Goal: Task Accomplishment & Management: Complete application form

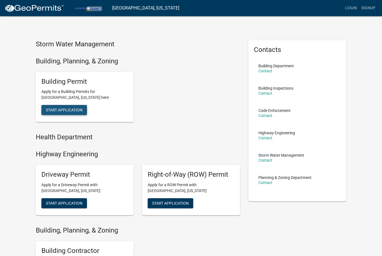
click at [77, 109] on span "Start Application" at bounding box center [64, 110] width 37 height 4
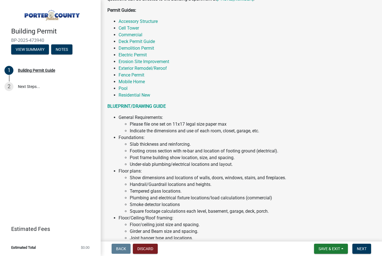
scroll to position [137, 0]
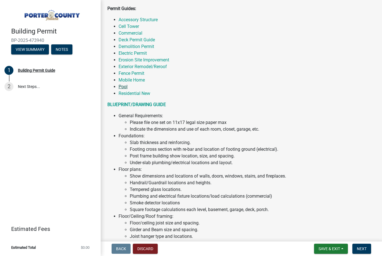
click at [125, 86] on link "Pool" at bounding box center [122, 86] width 9 height 5
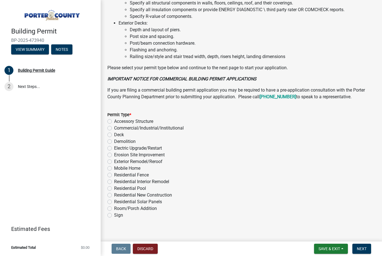
scroll to position [390, 0]
click at [114, 190] on label "Residential Pool" at bounding box center [130, 189] width 32 height 7
click at [114, 189] on input "Residential Pool" at bounding box center [116, 188] width 4 height 4
radio input "true"
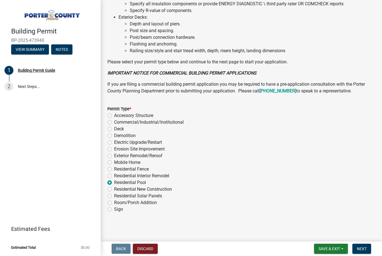
scroll to position [396, 0]
click at [365, 247] on span "Next" at bounding box center [361, 249] width 10 height 4
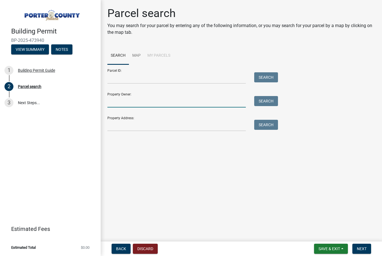
click at [191, 104] on input "Property Owner:" at bounding box center [176, 101] width 138 height 11
type input "[PERSON_NAME]"
click at [156, 128] on input "Property Address:" at bounding box center [176, 125] width 138 height 11
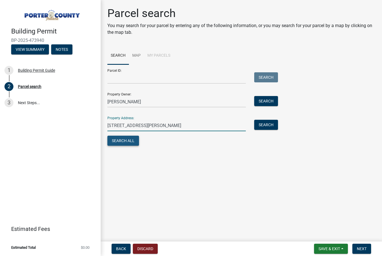
type input "[STREET_ADDRESS][PERSON_NAME]"
click at [125, 145] on button "Search All" at bounding box center [123, 141] width 32 height 10
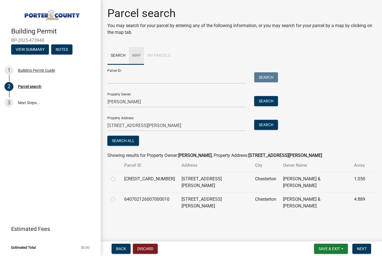
click at [136, 58] on link "Map" at bounding box center [136, 56] width 15 height 18
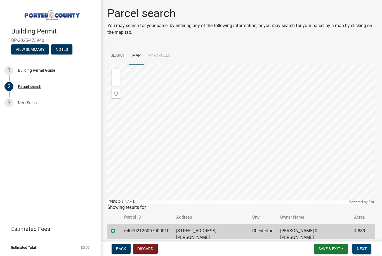
click at [362, 246] on button "Next" at bounding box center [361, 249] width 19 height 10
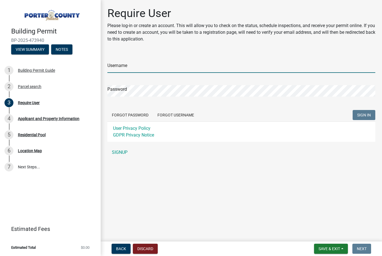
click at [220, 68] on input "Username" at bounding box center [241, 66] width 268 height 11
click at [121, 70] on input "Guard Electric" at bounding box center [241, 66] width 268 height 11
click at [117, 65] on input "Guard Electric" at bounding box center [241, 66] width 268 height 11
click at [149, 66] on input "Guard Electric" at bounding box center [241, 66] width 268 height 11
click at [144, 70] on input "Guard Electric" at bounding box center [241, 66] width 268 height 11
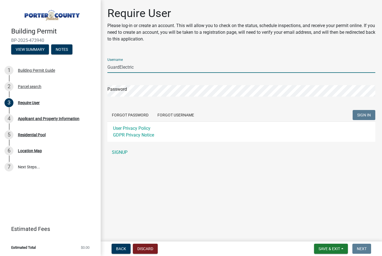
click at [140, 67] on input "GuardElectric" at bounding box center [241, 66] width 268 height 11
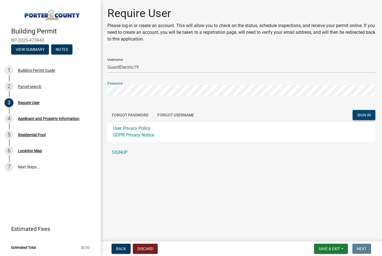
click at [366, 116] on span "SIGN IN" at bounding box center [364, 115] width 14 height 4
click at [369, 112] on button "SIGN IN" at bounding box center [363, 115] width 23 height 10
click at [364, 113] on span "SIGN IN" at bounding box center [364, 115] width 14 height 4
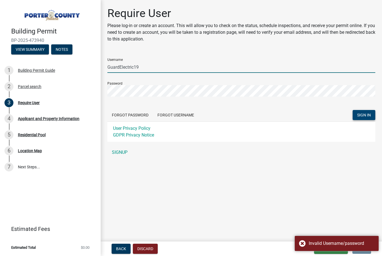
click at [147, 70] on input "GuardElectric19" at bounding box center [241, 66] width 268 height 11
type input "GuardElectric"
click at [368, 114] on span "SIGN IN" at bounding box center [364, 115] width 14 height 4
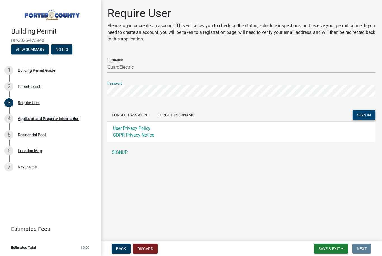
click at [365, 116] on span "SIGN IN" at bounding box center [364, 115] width 14 height 4
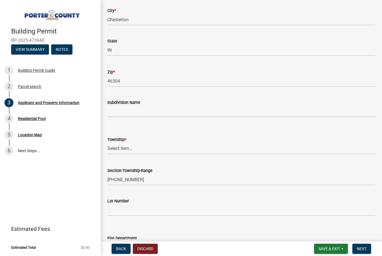
scroll to position [135, 0]
click at [206, 148] on select "Select Item... Boone Center Jackson Liberty Morgan Pine Pleasant Portage Porter…" at bounding box center [241, 148] width 268 height 11
click at [82, 187] on div "Building Permit BP-2025-473940 View Summary Notes 1 Building Permit Guide 2 Par…" at bounding box center [50, 128] width 101 height 256
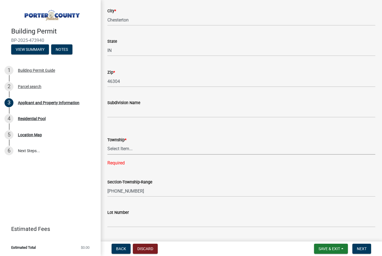
click at [147, 153] on select "Select Item... Boone Center Jackson Liberty Morgan Pine Pleasant Portage Porter…" at bounding box center [241, 148] width 268 height 11
select select "8c5c5d2f-5024-43e1-983d-8a6c0483800f"
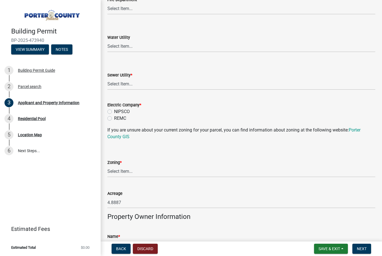
scroll to position [374, 0]
click at [173, 87] on select "Select Item... Aqua Indiana Inc Damon Run Falling Waters Lake Eliza - LEACD Nat…" at bounding box center [241, 84] width 268 height 11
select select "ea6751d4-6bf7-4a16-89ee-f7801ab82aa1"
click at [114, 111] on label "NIPSCO" at bounding box center [122, 112] width 16 height 7
click at [114, 111] on input "NIPSCO" at bounding box center [116, 111] width 4 height 4
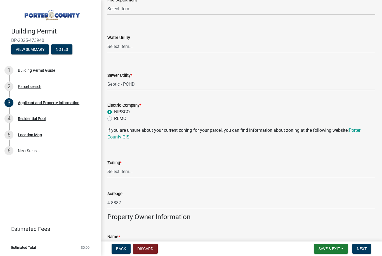
radio input "true"
click at [139, 177] on select "Select Item... A1 A2 CH CM CN I1 I2 I3 IN MP OT P1 P2 PUD R1 R2 R3 R4 RL RR" at bounding box center [241, 171] width 268 height 11
click at [120, 138] on link "Porter County GIS" at bounding box center [233, 134] width 253 height 12
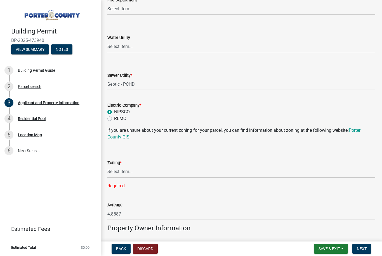
click at [163, 173] on select "Select Item... A1 A2 CH CM CN I1 I2 I3 IN MP OT P1 P2 PUD R1 R2 R3 R4 RL RR" at bounding box center [241, 171] width 268 height 11
select select "92efe679-05f4-414a-9426-51627fba5de6"
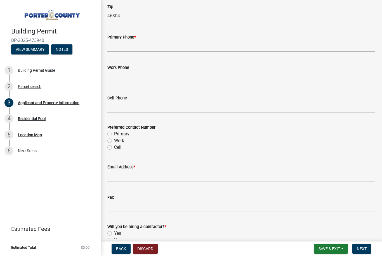
scroll to position [731, 0]
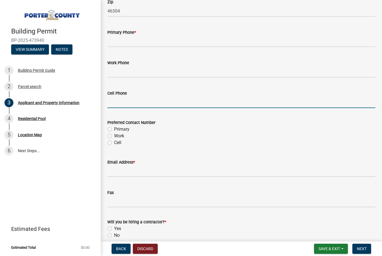
click at [206, 99] on input "Cell Phone" at bounding box center [241, 102] width 268 height 11
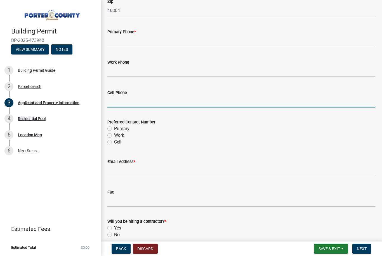
scroll to position [732, 0]
type input "2192297808"
click at [114, 142] on label "Cell" at bounding box center [117, 141] width 7 height 7
click at [114, 142] on input "Cell" at bounding box center [116, 140] width 4 height 4
radio input "true"
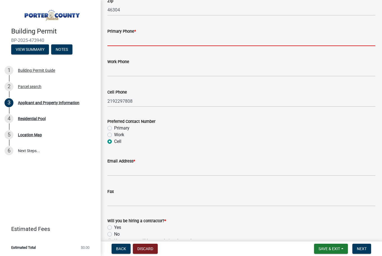
click at [170, 44] on input "Primary Phone *" at bounding box center [241, 40] width 268 height 11
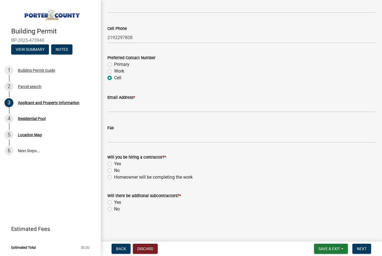
scroll to position [795, 0]
type input "2192297808"
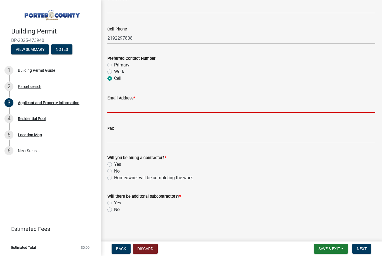
click at [190, 108] on input "Email Address *" at bounding box center [241, 106] width 268 height 11
type input "Guardelectric@outlook.com"
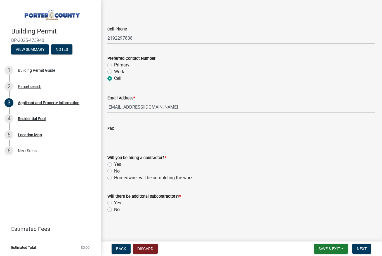
click at [114, 165] on label "Yes" at bounding box center [117, 164] width 7 height 7
click at [114, 165] on input "Yes" at bounding box center [116, 163] width 4 height 4
radio input "true"
click at [114, 211] on label "No" at bounding box center [117, 209] width 6 height 7
click at [114, 210] on input "No" at bounding box center [116, 208] width 4 height 4
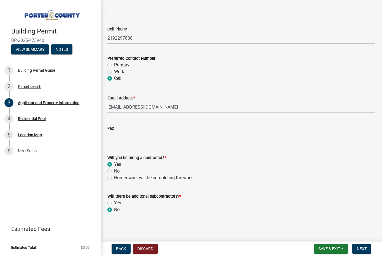
radio input "true"
click at [363, 250] on span "Next" at bounding box center [361, 249] width 10 height 4
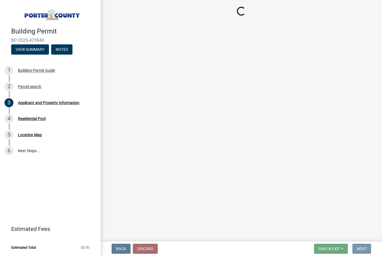
scroll to position [0, 0]
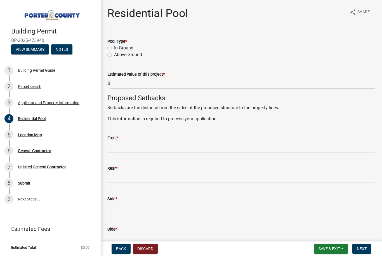
click at [114, 48] on label "In-Ground" at bounding box center [123, 48] width 19 height 7
click at [114, 48] on input "In-Ground" at bounding box center [116, 47] width 4 height 4
radio input "true"
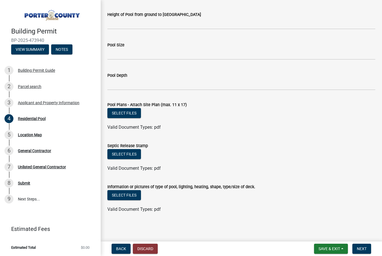
scroll to position [479, 0]
click at [139, 247] on button "Discard" at bounding box center [145, 249] width 25 height 10
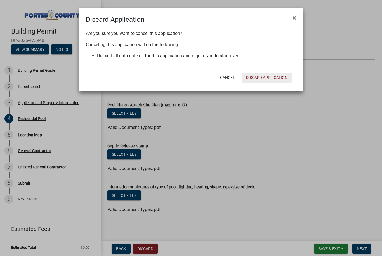
click at [268, 79] on button "Discard Application" at bounding box center [266, 78] width 50 height 10
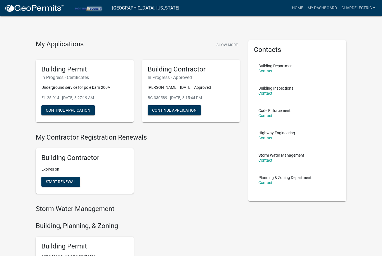
click at [70, 88] on p "Underground service for pole barn 200A" at bounding box center [84, 88] width 87 height 6
click at [50, 101] on div "Building Permit In Progress - Certificates Underground service for pole barn 20…" at bounding box center [85, 91] width 98 height 63
click at [52, 97] on p "EL-25-914 - Jun 2, 2025, 8:27:19 AM" at bounding box center [84, 98] width 87 height 6
click at [61, 81] on div "Building Permit In Progress - Certificates Underground service for pole barn 20…" at bounding box center [85, 91] width 98 height 63
click at [326, 9] on link "My Dashboard" at bounding box center [322, 8] width 34 height 11
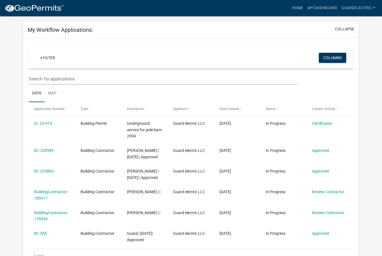
scroll to position [22, 0]
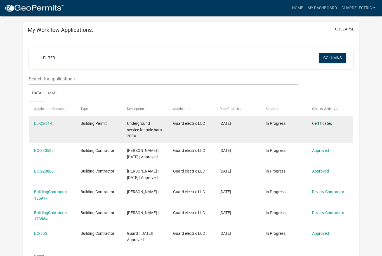
click at [320, 125] on link "Certificates" at bounding box center [322, 123] width 20 height 4
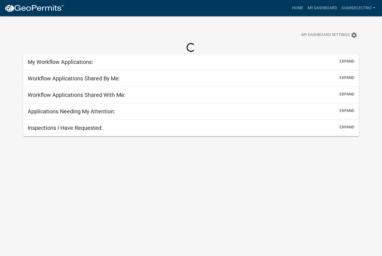
scroll to position [16, 0]
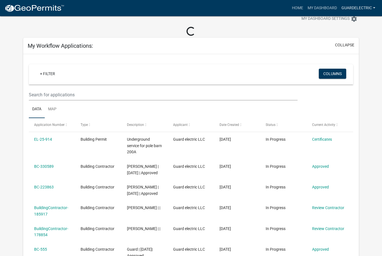
click at [359, 9] on link "Guardelectric" at bounding box center [358, 8] width 38 height 11
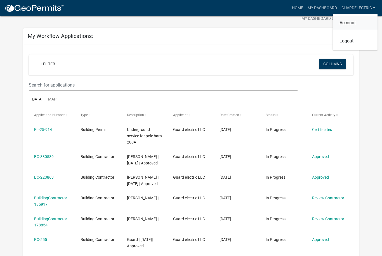
click at [354, 19] on link "Account" at bounding box center [354, 22] width 45 height 13
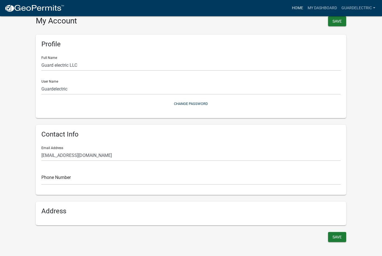
click at [298, 8] on link "Home" at bounding box center [297, 8] width 16 height 11
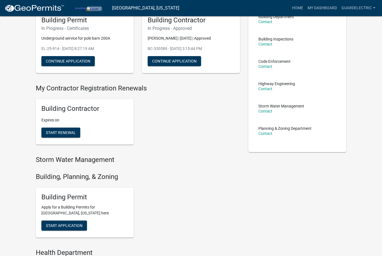
scroll to position [49, 0]
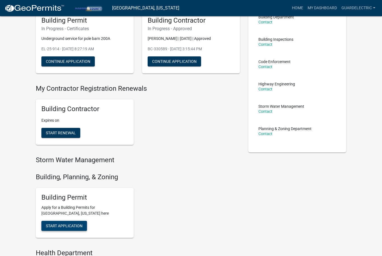
click at [69, 228] on button "Start Application" at bounding box center [64, 226] width 46 height 10
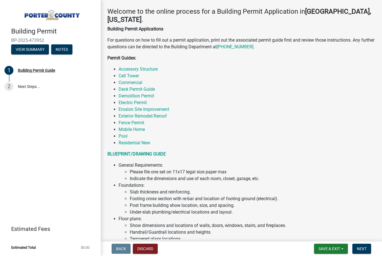
scroll to position [89, 0]
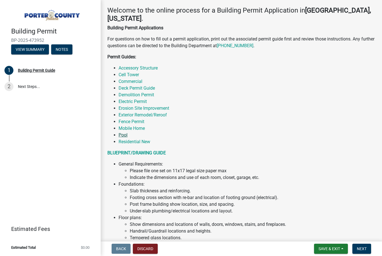
click at [122, 136] on link "Pool" at bounding box center [122, 134] width 9 height 5
click at [134, 101] on link "Electric Permit" at bounding box center [132, 101] width 28 height 5
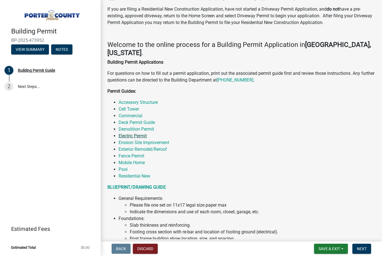
scroll to position [55, 0]
click at [132, 188] on strong "BLUEPRINT/DRAWING GUIDE" at bounding box center [136, 186] width 58 height 5
click at [222, 126] on li "Demolition Permit" at bounding box center [246, 129] width 256 height 7
click at [146, 101] on link "Accessory Structure" at bounding box center [137, 101] width 39 height 5
click at [121, 169] on link "Pool" at bounding box center [122, 168] width 9 height 5
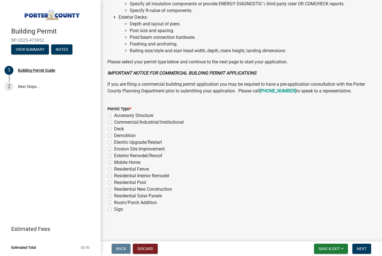
scroll to position [396, 0]
click at [114, 144] on label "Electric Upgrade/Restart" at bounding box center [138, 142] width 48 height 7
click at [114, 143] on input "Electric Upgrade/Restart" at bounding box center [116, 141] width 4 height 4
radio input "true"
click at [365, 247] on span "Next" at bounding box center [361, 249] width 10 height 4
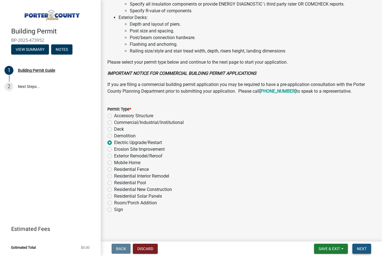
scroll to position [0, 0]
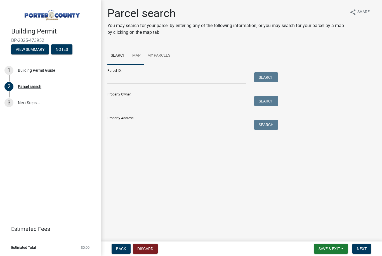
click at [141, 53] on link "Map" at bounding box center [136, 56] width 15 height 18
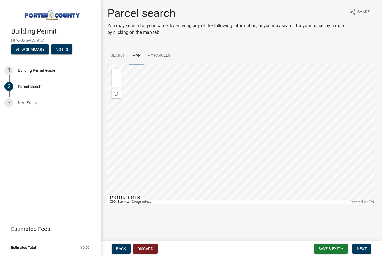
click at [97, 0] on header "Building Permit BP-2025-473952 View Summary Notes" at bounding box center [50, 30] width 101 height 60
click at [103, 1] on main "Parcel search You may search for your parcel by entering any of the following i…" at bounding box center [241, 119] width 281 height 239
click at [118, 51] on link "Search" at bounding box center [118, 56] width 22 height 18
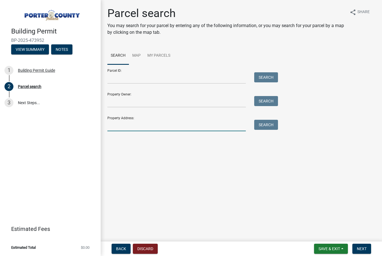
click at [147, 128] on input "Property Address:" at bounding box center [176, 125] width 138 height 11
type input "529 e"
